Goal: Find specific page/section: Find specific page/section

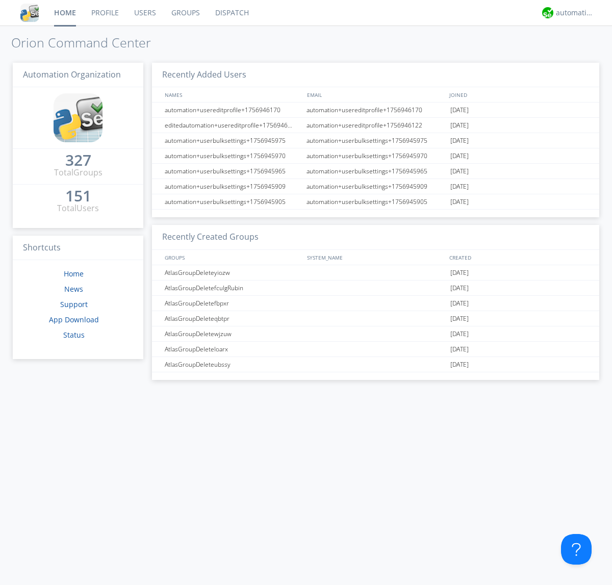
click at [231, 13] on link "Dispatch" at bounding box center [232, 12] width 49 height 25
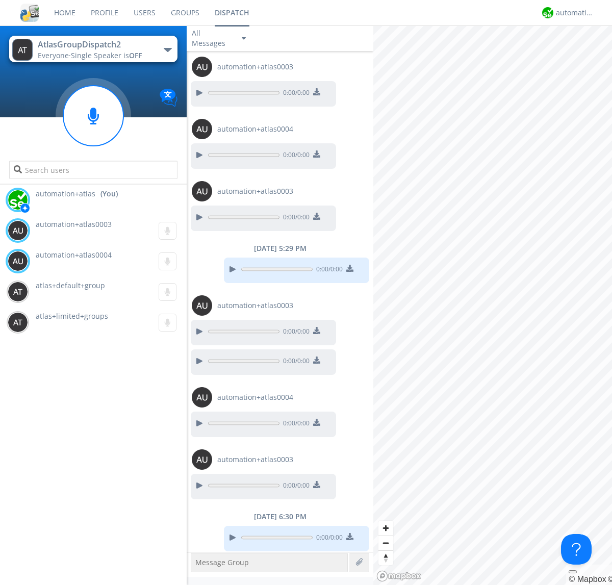
scroll to position [87, 0]
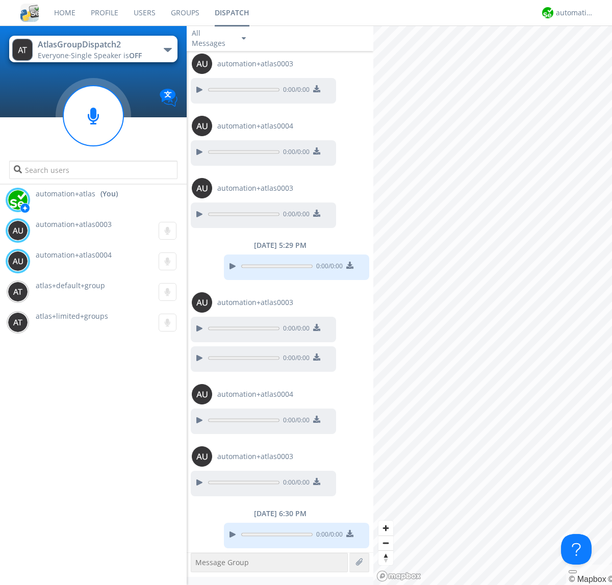
click at [167, 49] on div "button" at bounding box center [168, 50] width 8 height 4
click at [0, 0] on span "AtlasGroupDispatch" at bounding box center [0, 0] width 0 height 0
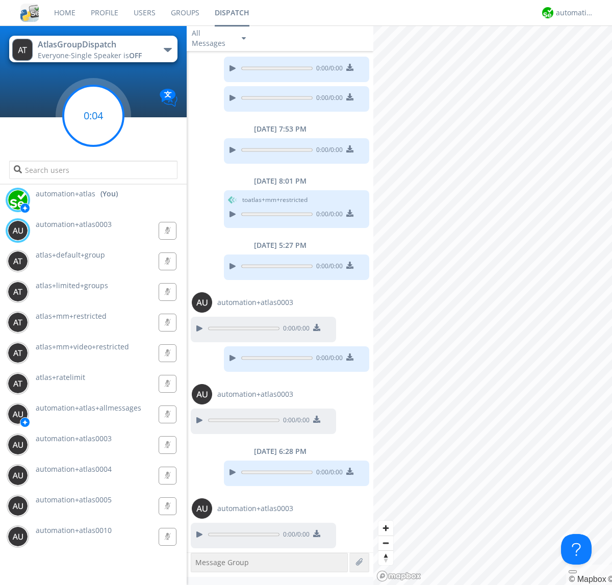
scroll to position [252, 0]
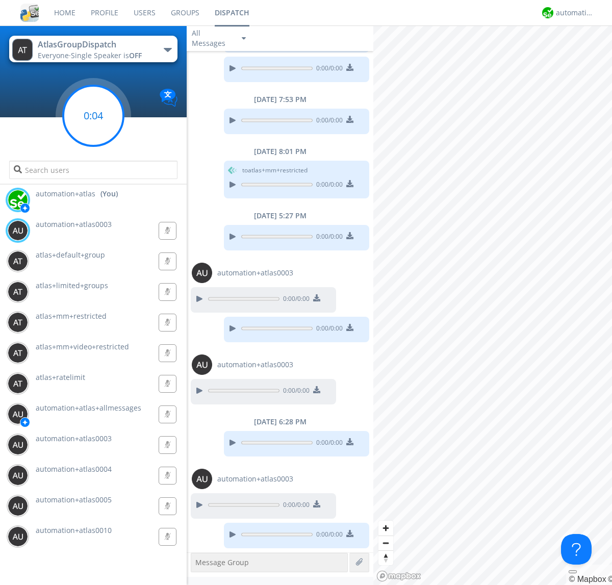
click at [93, 116] on g at bounding box center [93, 116] width 60 height 60
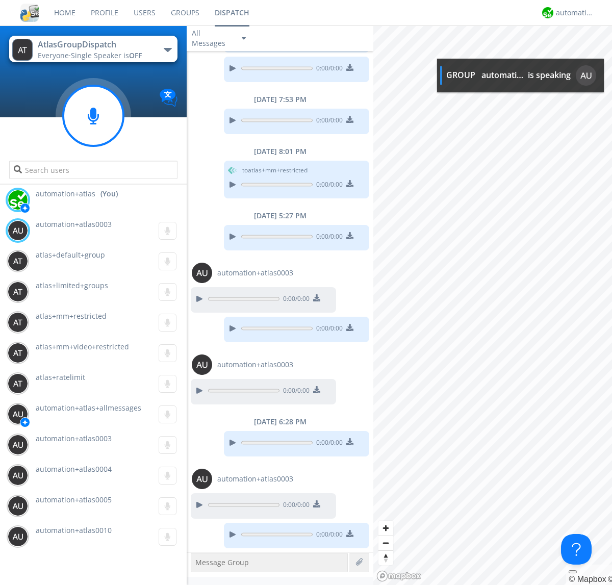
scroll to position [315, 0]
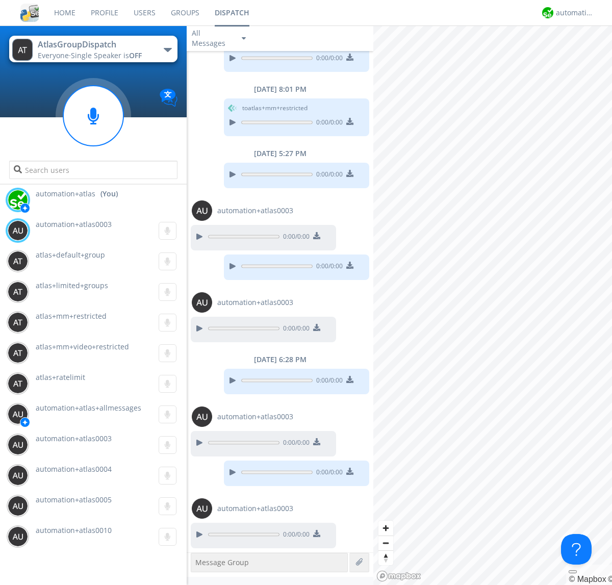
click at [167, 49] on div "button" at bounding box center [168, 50] width 8 height 4
click at [0, 0] on span "AtlasGroupDispatch2" at bounding box center [0, 0] width 0 height 0
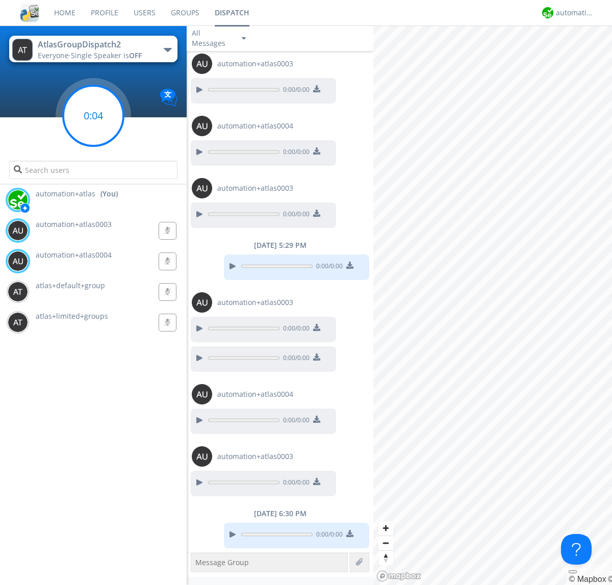
scroll to position [117, 0]
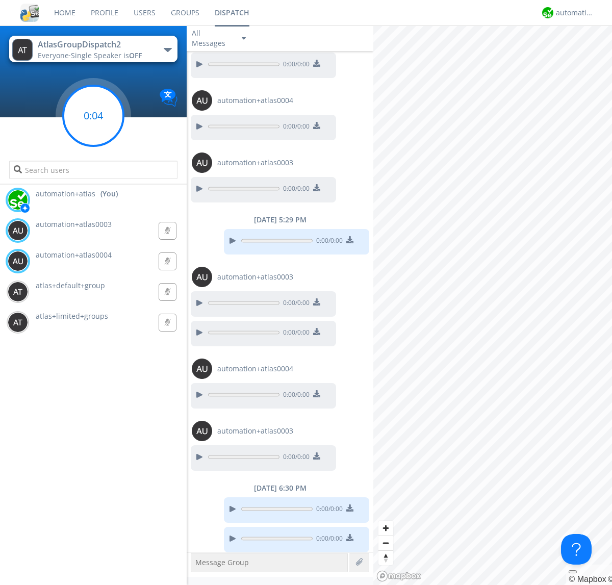
click at [93, 116] on g at bounding box center [93, 116] width 60 height 60
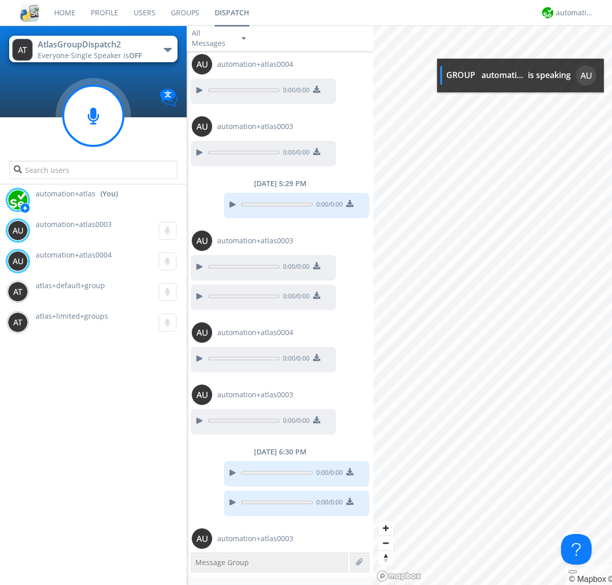
scroll to position [179, 0]
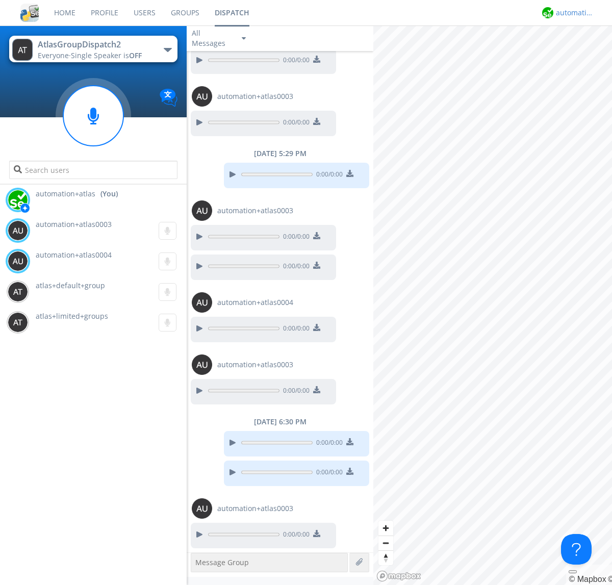
click at [572, 13] on div "automation+atlas" at bounding box center [575, 13] width 38 height 10
